Goal: Navigation & Orientation: Find specific page/section

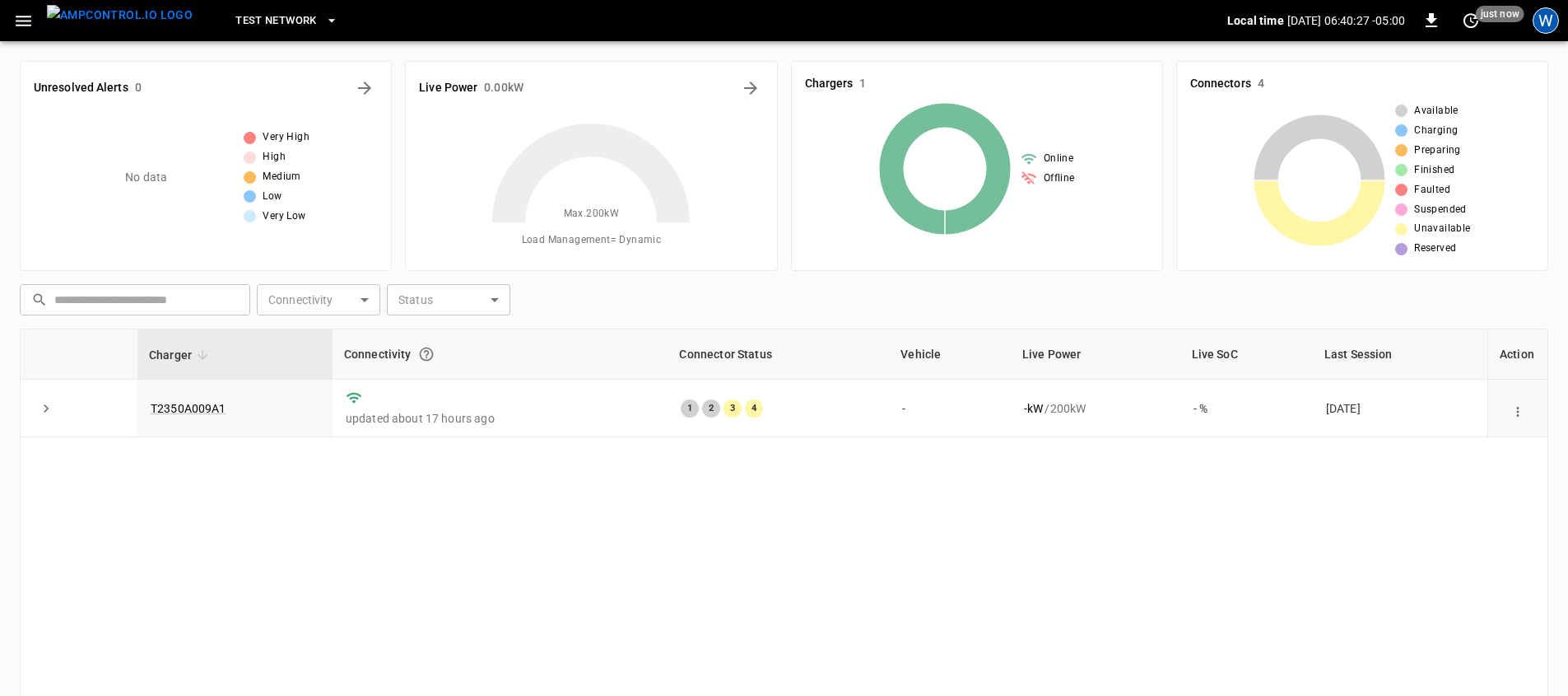
click at [1548, 15] on div "W" at bounding box center [1545, 21] width 26 height 26
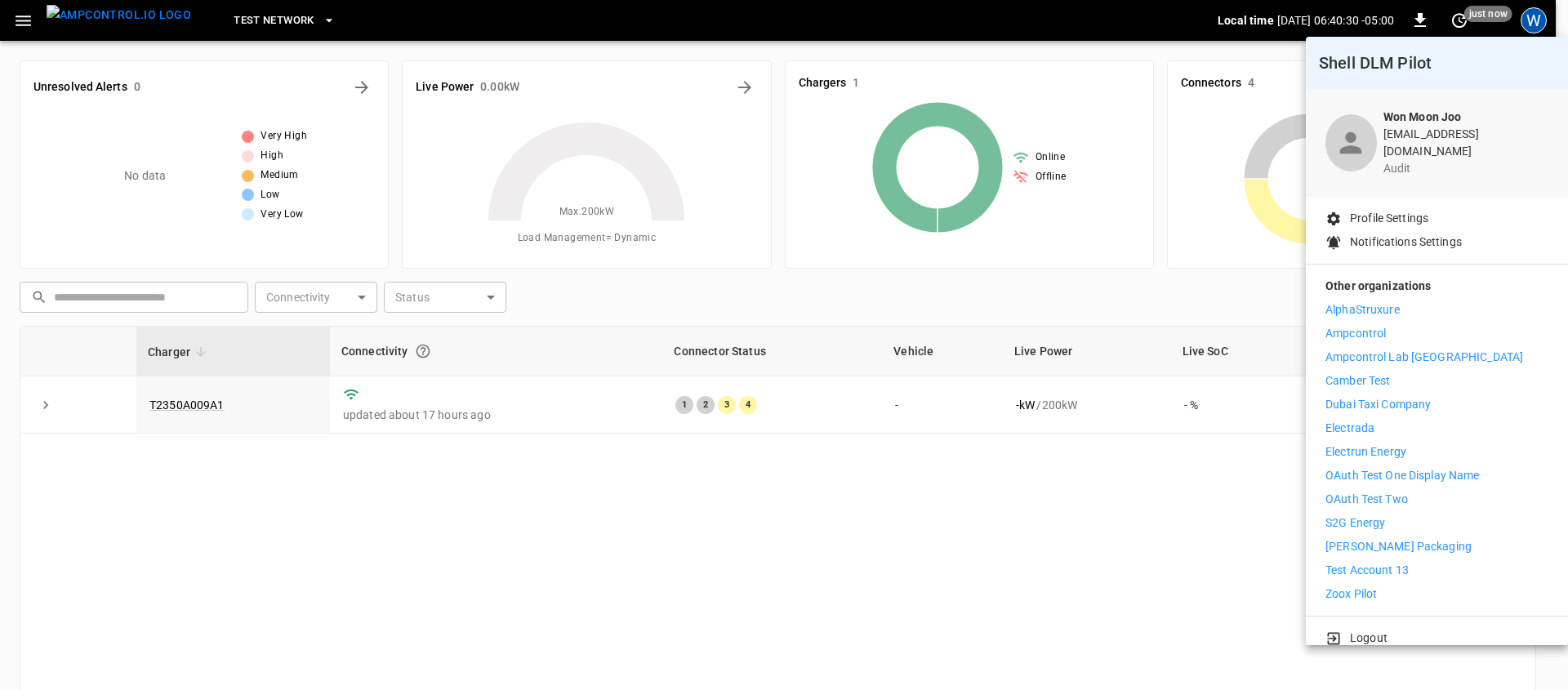
scroll to position [3, 0]
click at [1429, 634] on div "Logout" at bounding box center [1436, 631] width 262 height 37
click at [1430, 632] on div "Logout" at bounding box center [1436, 631] width 262 height 37
click at [1429, 627] on li "Logout" at bounding box center [1436, 635] width 223 height 17
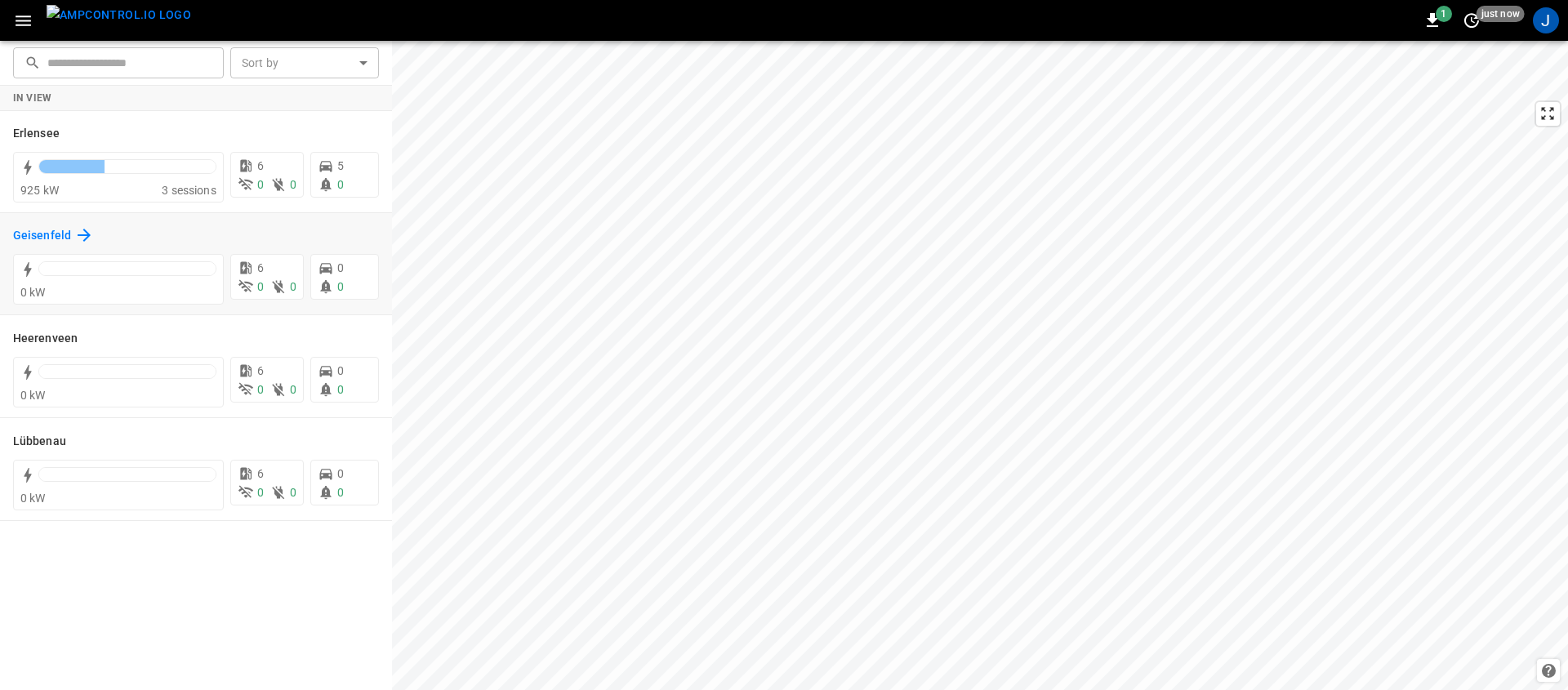
click at [83, 232] on icon at bounding box center [83, 235] width 20 height 20
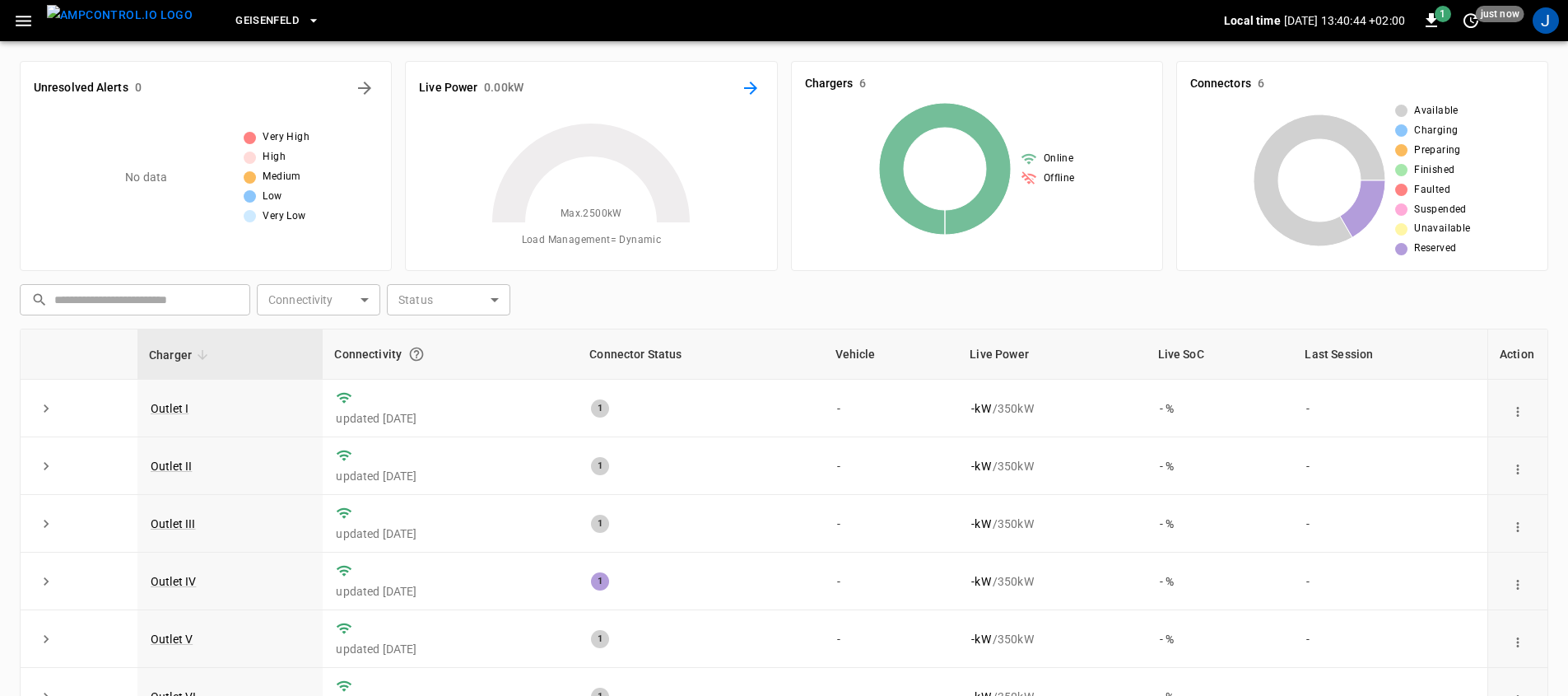
click at [750, 93] on icon "Energy Overview" at bounding box center [750, 88] width 13 height 13
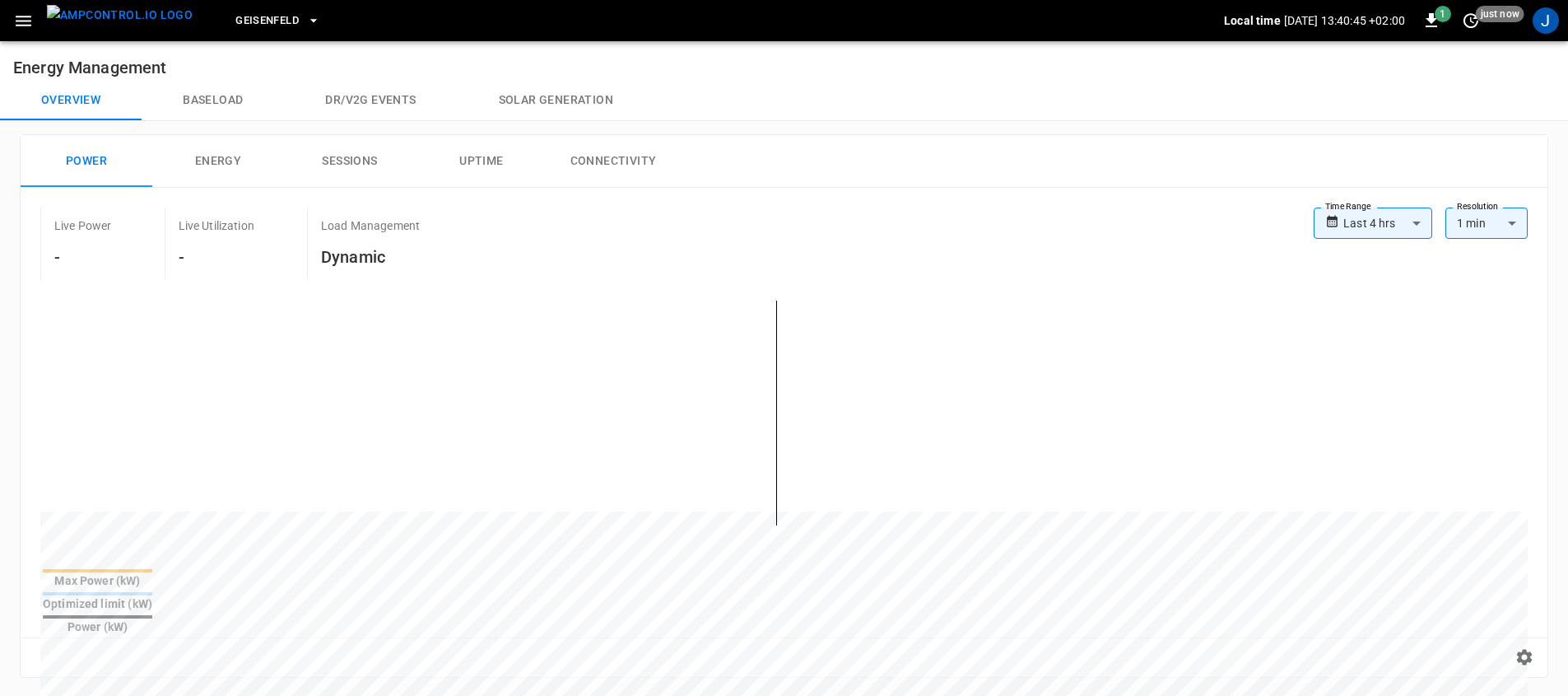
drag, startPoint x: 127, startPoint y: 24, endPoint x: 260, endPoint y: 17, distance: 133.2
click at [127, 24] on img "menu" at bounding box center [120, 16] width 146 height 21
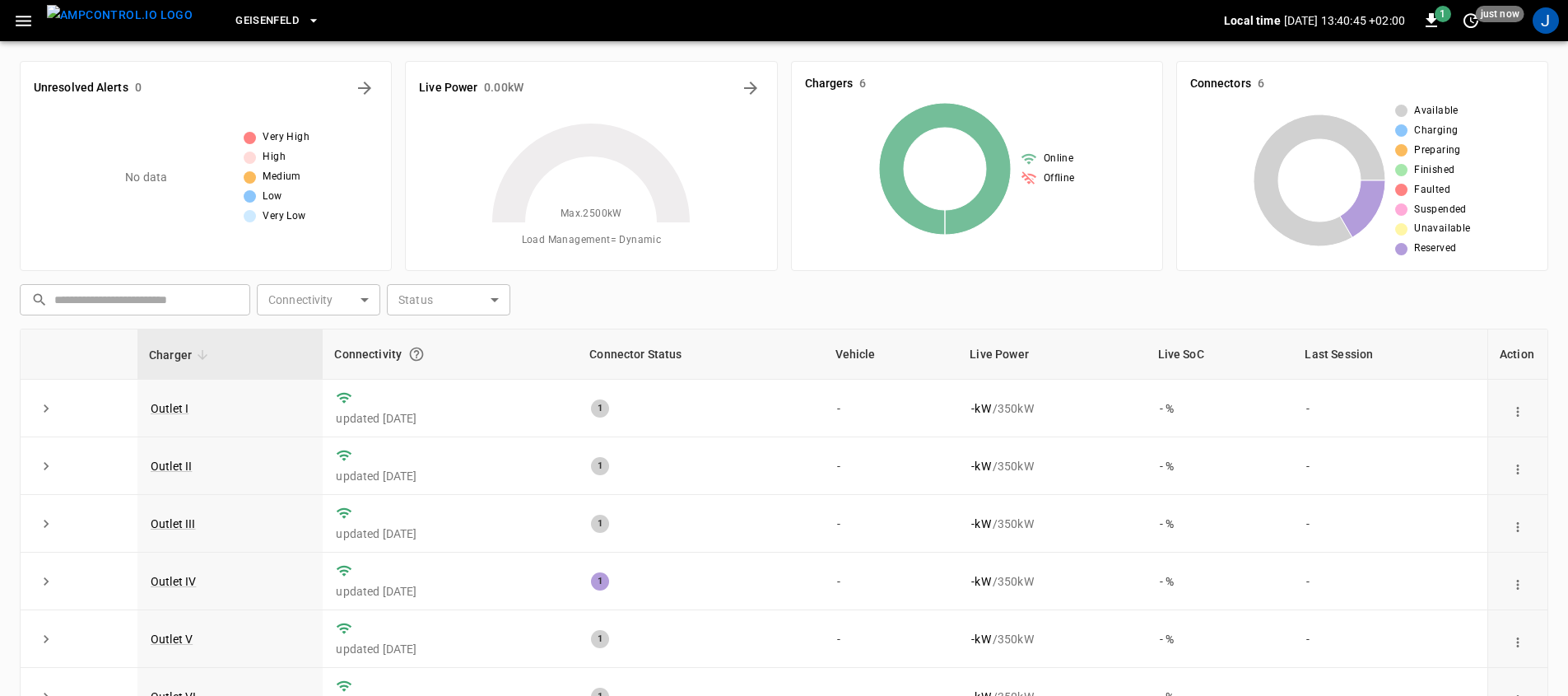
click at [260, 17] on span "Geisenfeld" at bounding box center [266, 21] width 63 height 19
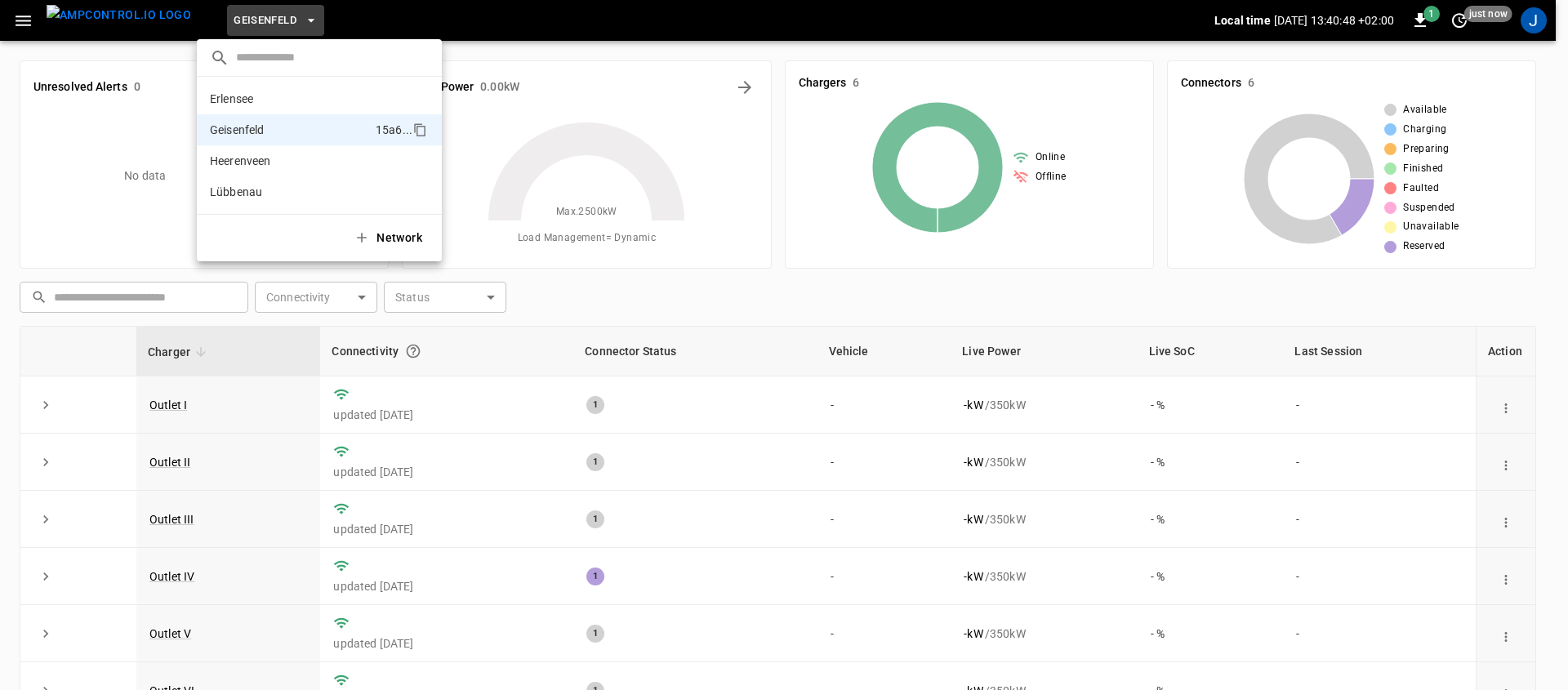
click at [1560, 28] on div at bounding box center [784, 345] width 1568 height 690
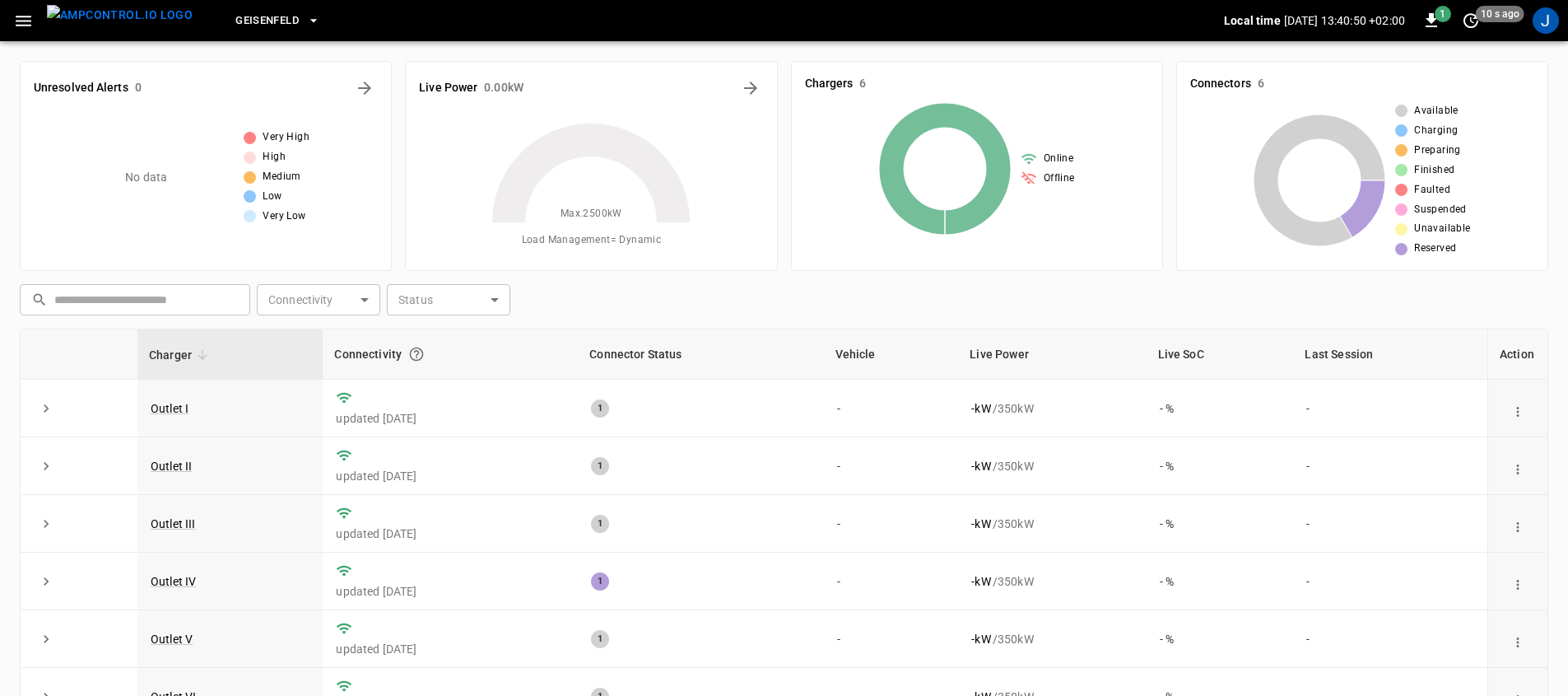
click at [250, 20] on span "Geisenfeld" at bounding box center [266, 21] width 63 height 19
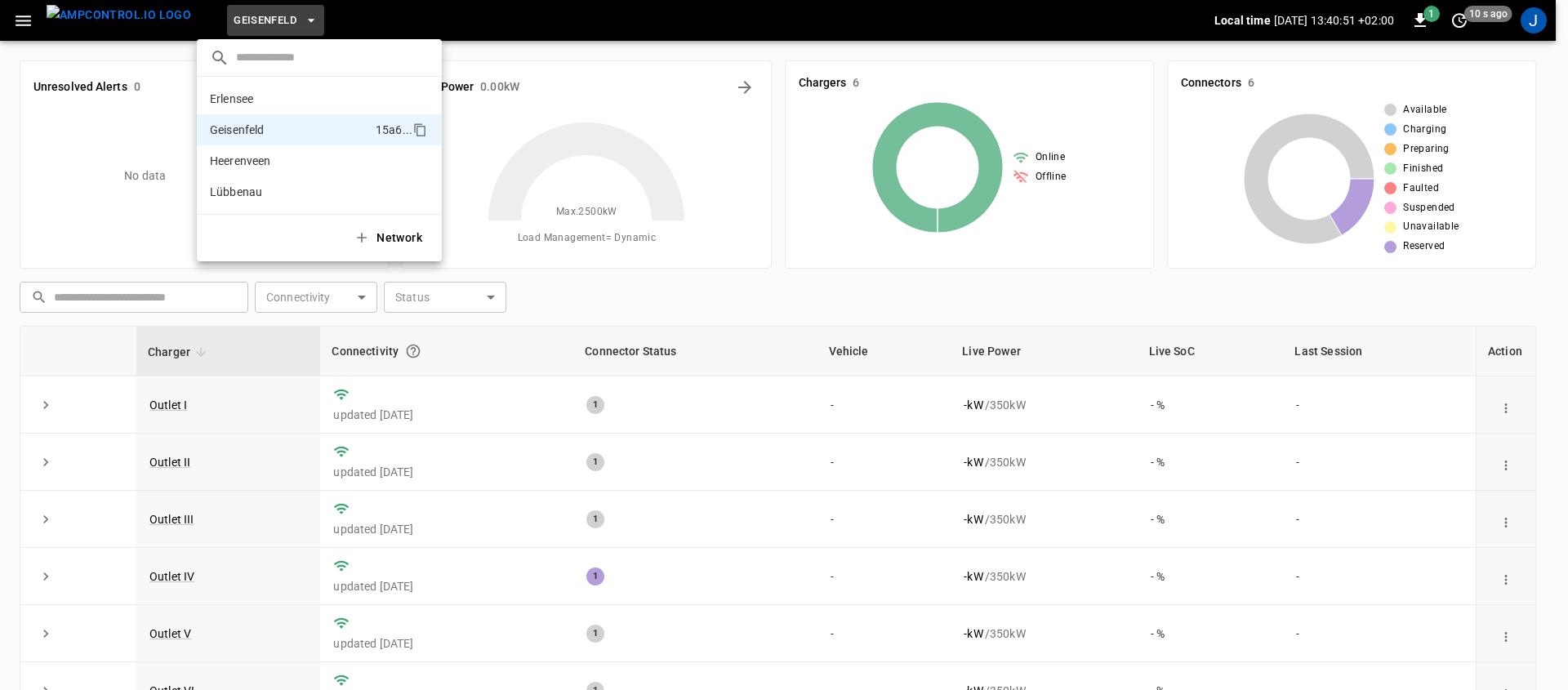
drag, startPoint x: 1559, startPoint y: 12, endPoint x: 1534, endPoint y: 22, distance: 26.9
click at [1558, 13] on div at bounding box center [784, 345] width 1568 height 690
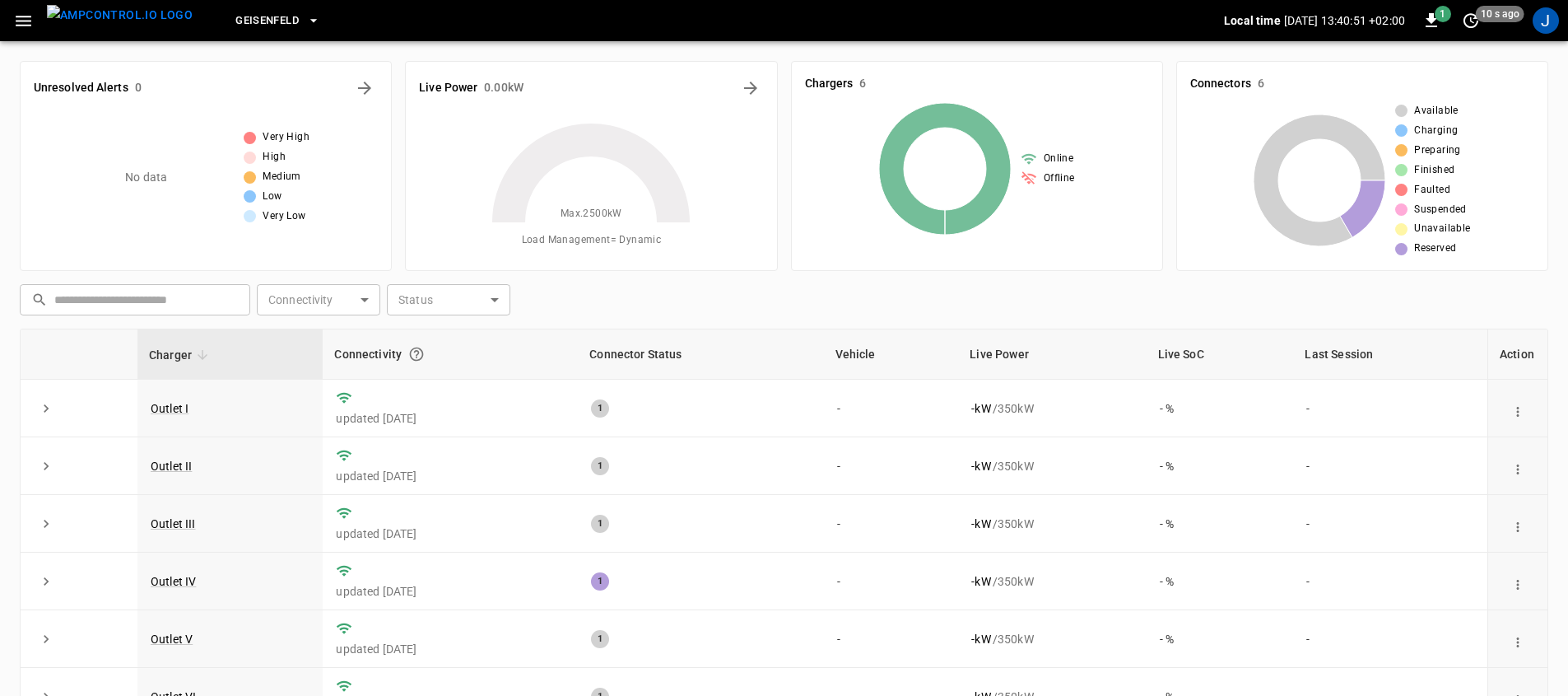
click at [1533, 26] on div "​ Erlensee 54df ... Geisenfeld 15a6 ... Heerenveen 296b ... Lübbenau e592 ... N…" at bounding box center [784, 348] width 1568 height 696
click at [1540, 25] on div "J" at bounding box center [1545, 21] width 26 height 26
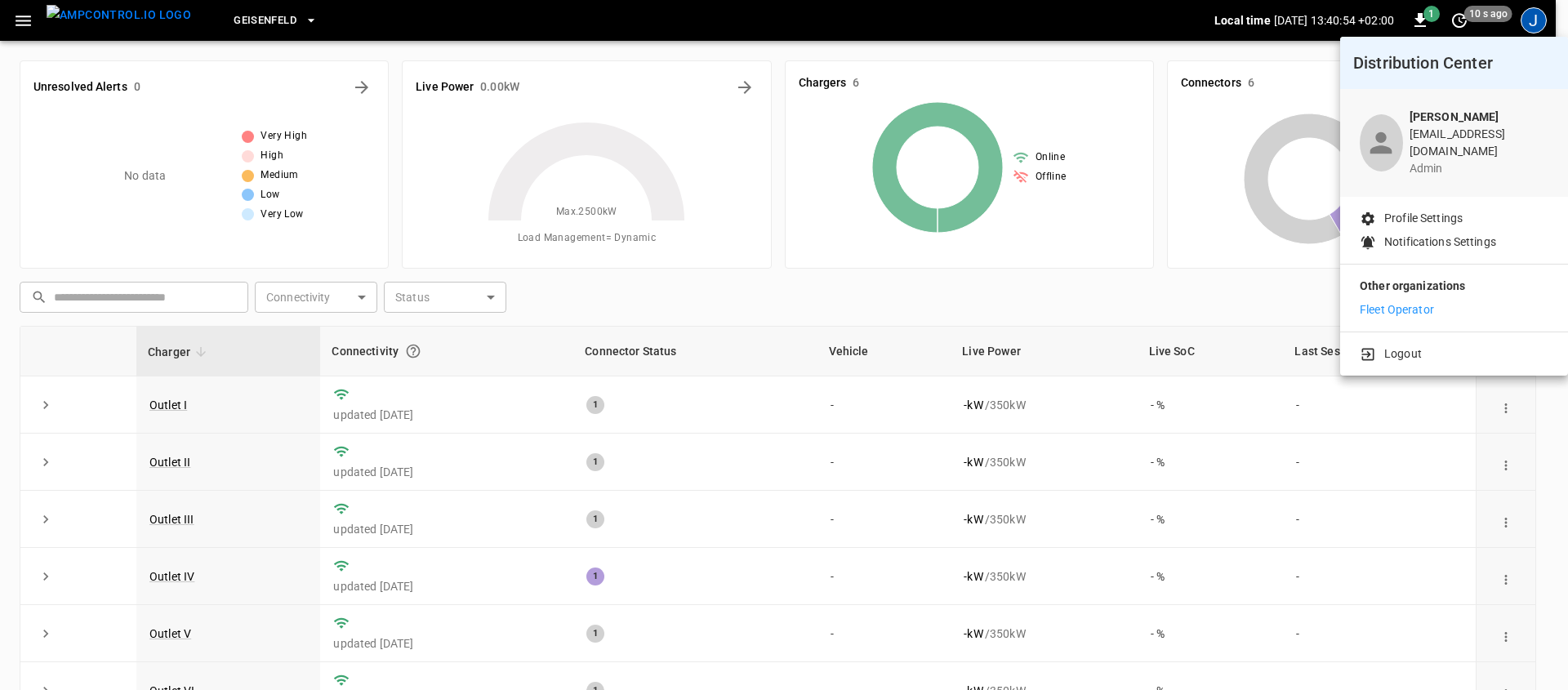
click at [1423, 304] on p "Fleet Operator" at bounding box center [1397, 310] width 74 height 17
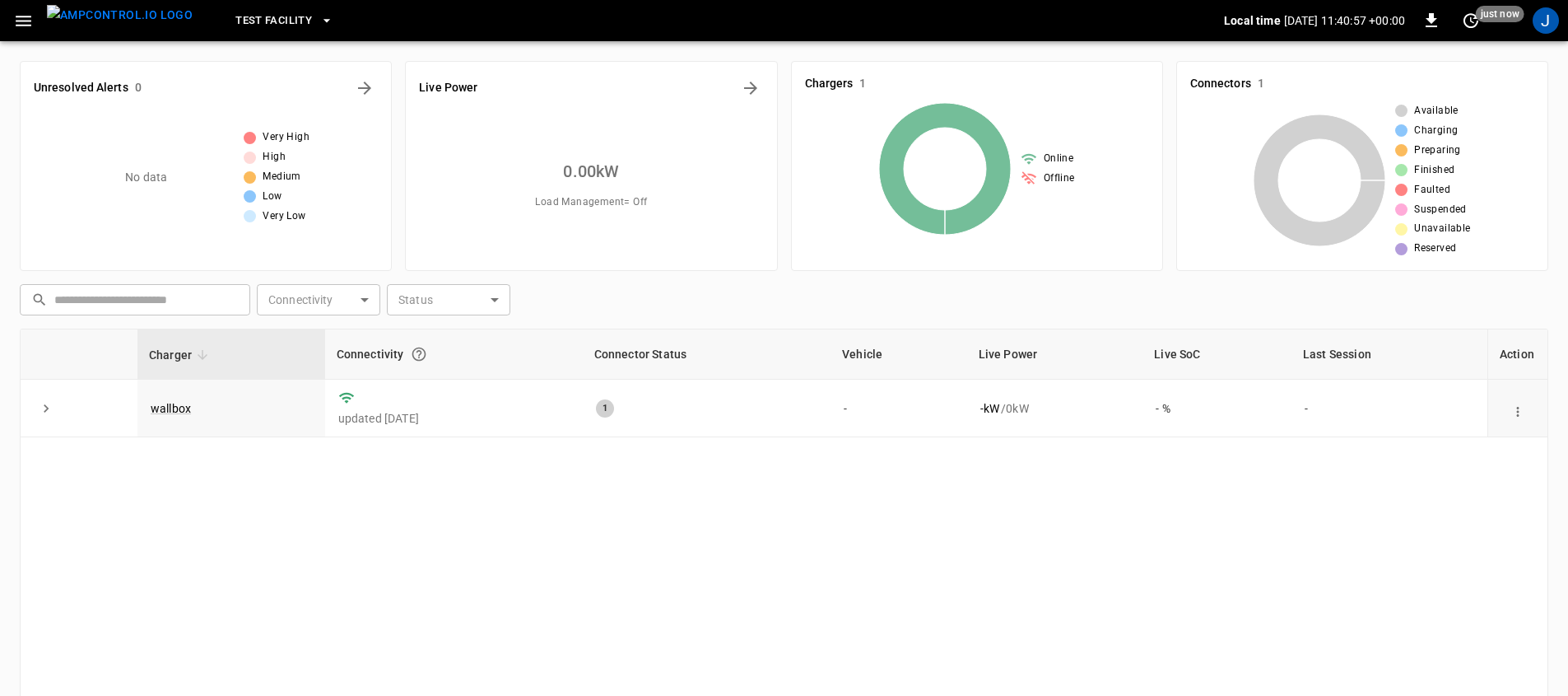
click at [245, 23] on span "Test Facility" at bounding box center [273, 21] width 76 height 19
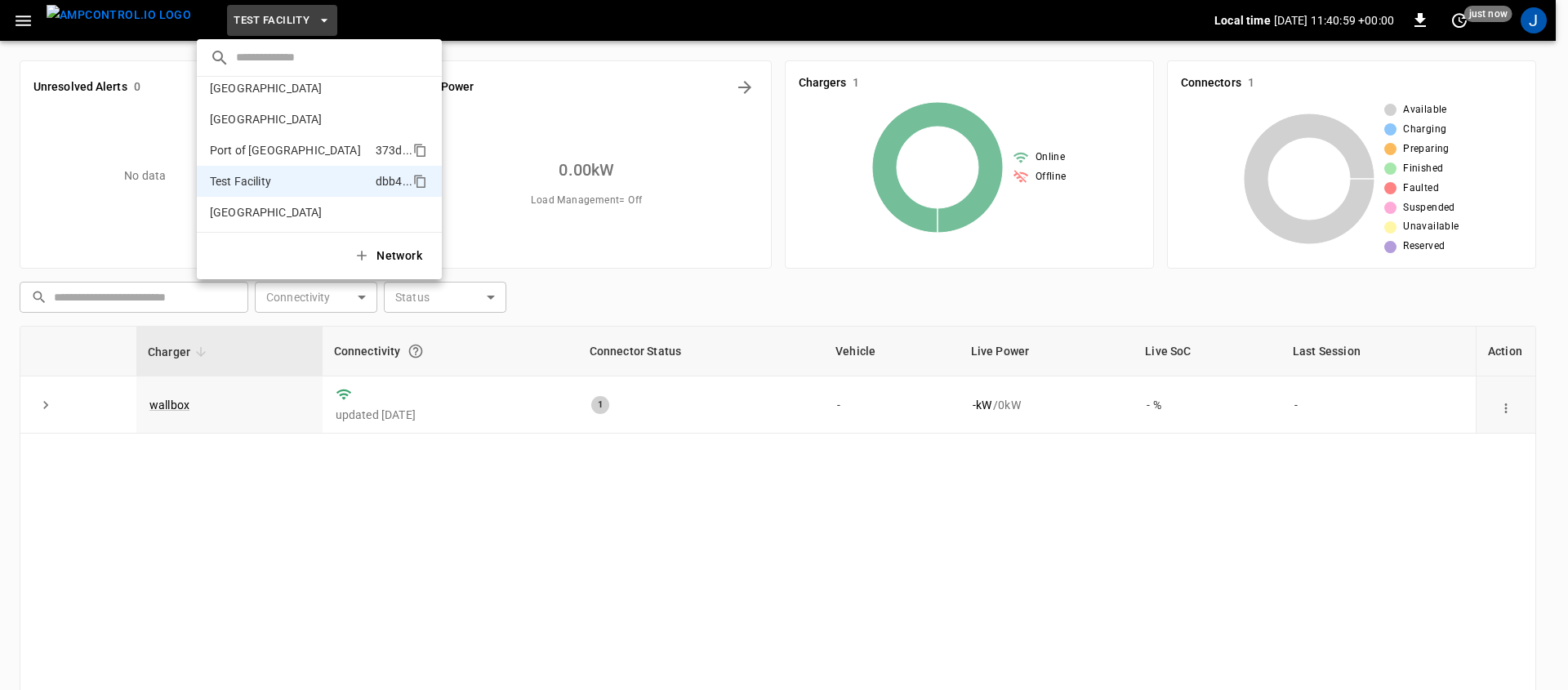
scroll to position [13, 0]
click at [277, 219] on li "Toronto South c5d5 ..." at bounding box center [319, 210] width 245 height 31
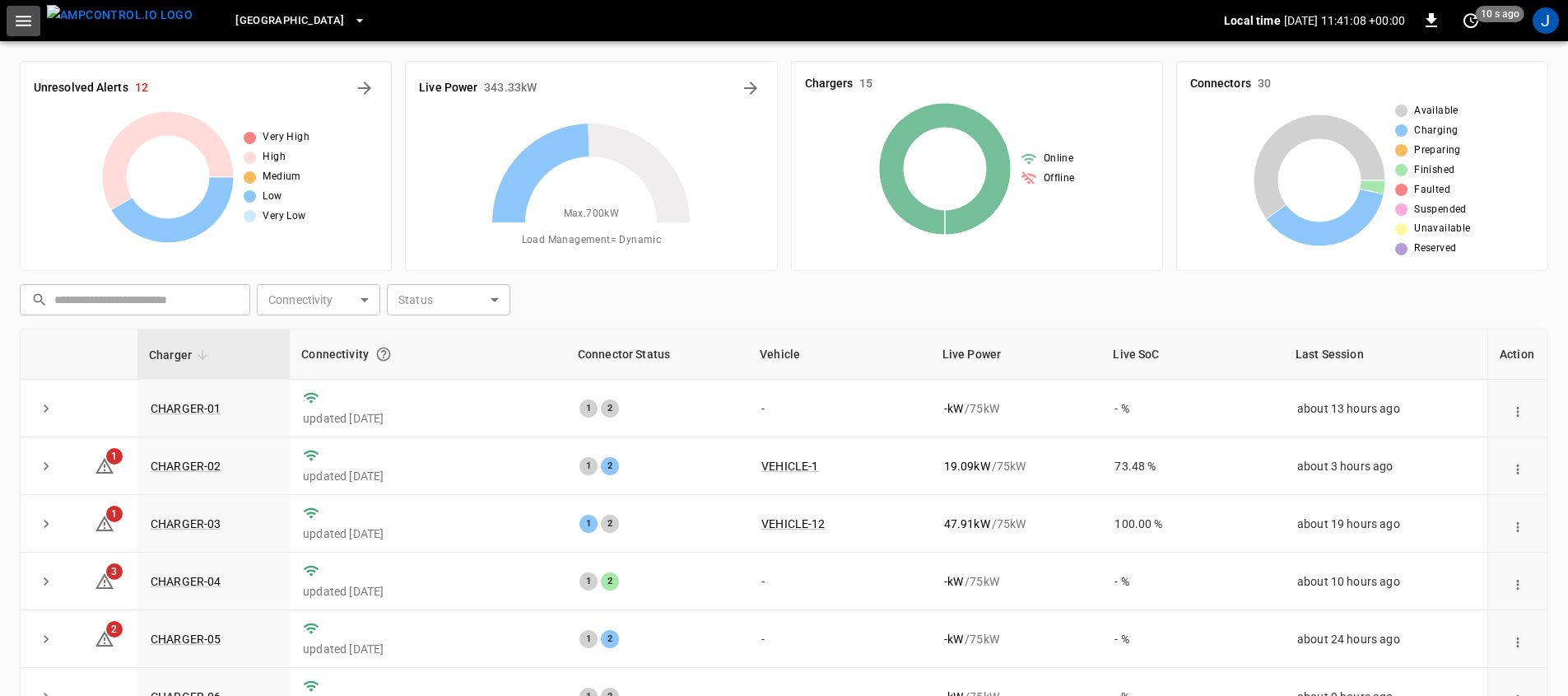
click at [26, 16] on icon "button" at bounding box center [23, 21] width 16 height 10
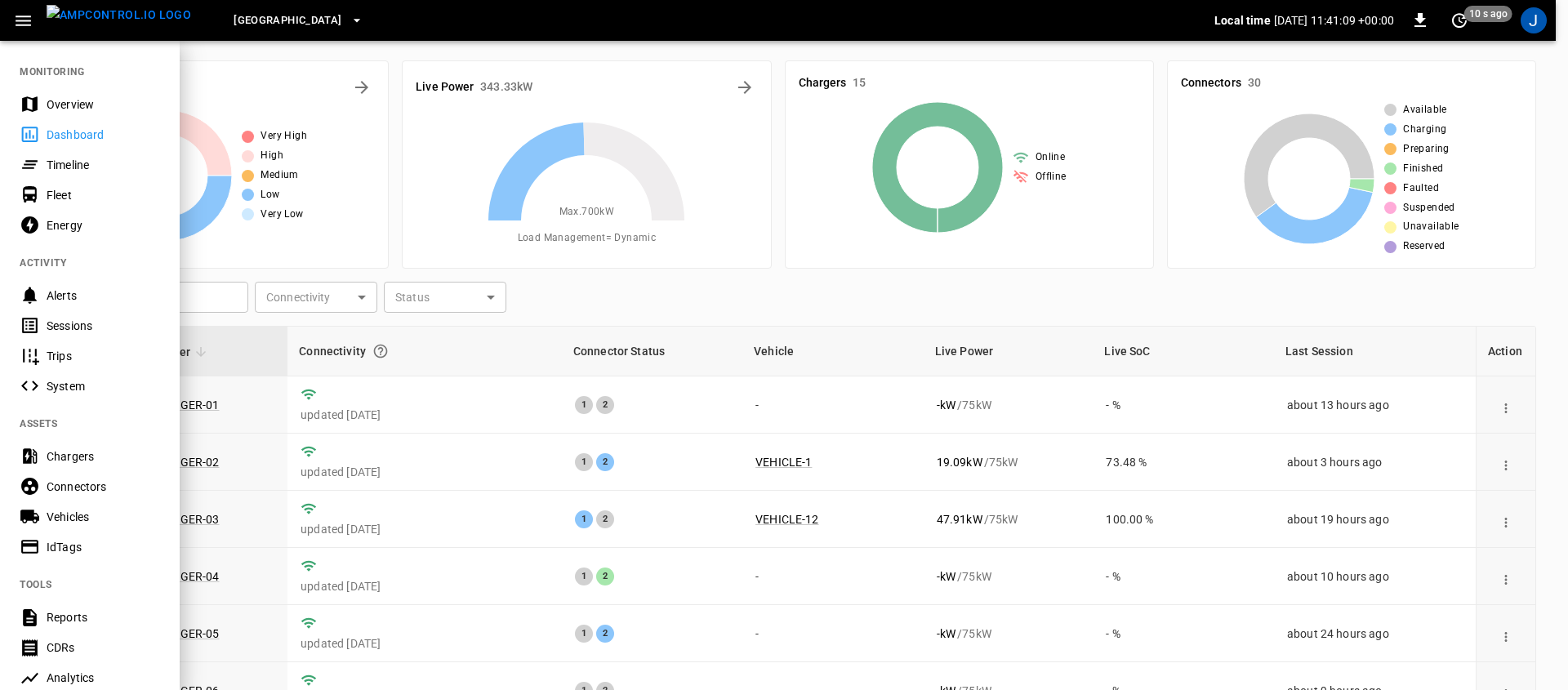
click at [72, 103] on div "Overview" at bounding box center [103, 104] width 114 height 16
